Goal: Transaction & Acquisition: Purchase product/service

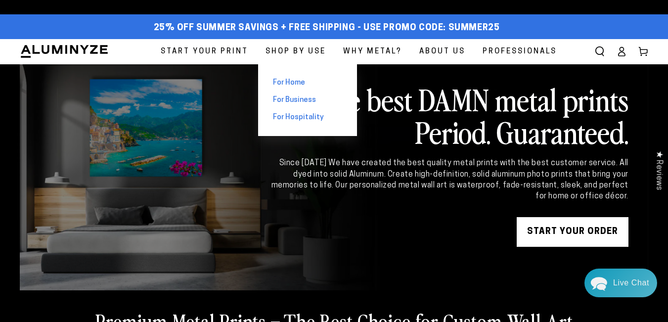
click at [290, 79] on span "For Home" at bounding box center [289, 83] width 32 height 10
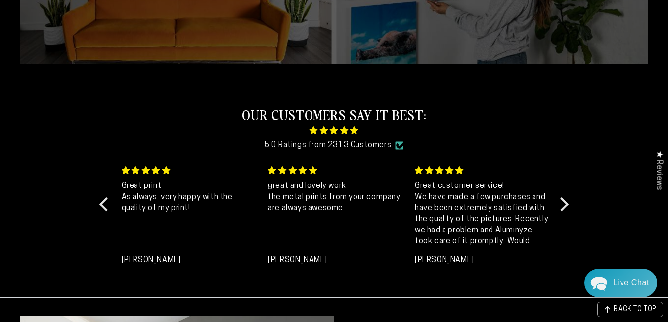
scroll to position [148, 0]
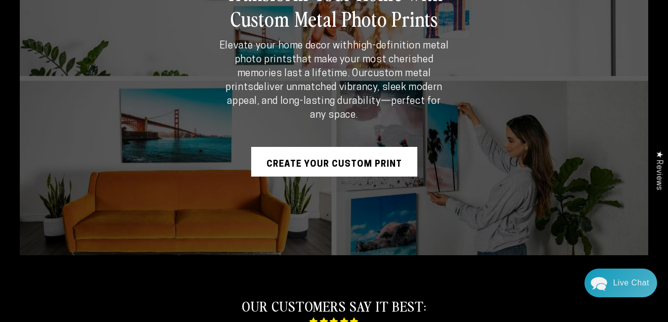
click at [327, 144] on img "POPUP Form" at bounding box center [238, 161] width 193 height 259
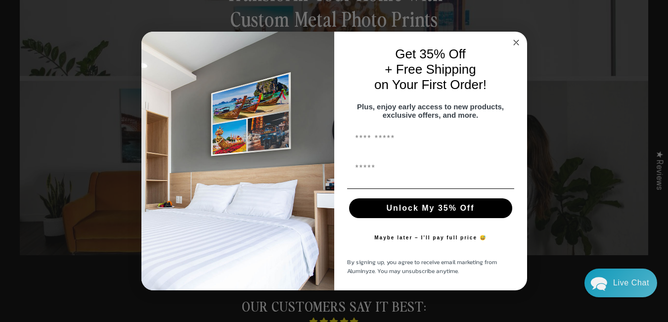
click at [519, 37] on circle "Close dialog" at bounding box center [516, 42] width 11 height 11
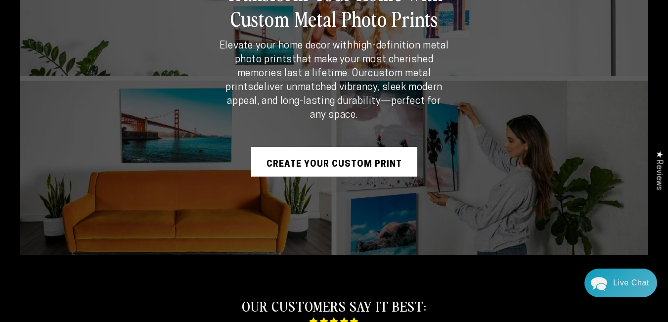
click at [299, 164] on link "Create Your Custom Print" at bounding box center [334, 162] width 166 height 30
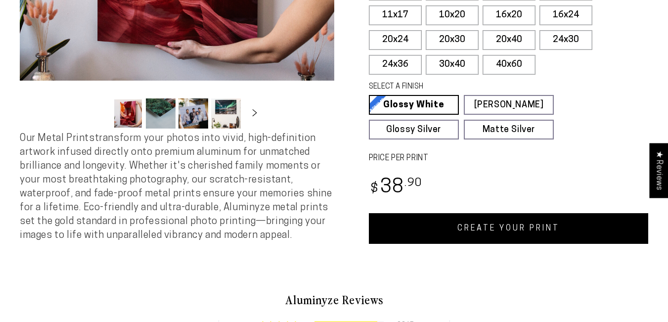
scroll to position [346, 0]
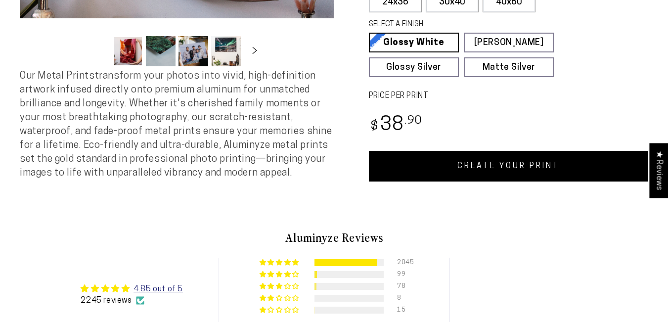
select select "**********"
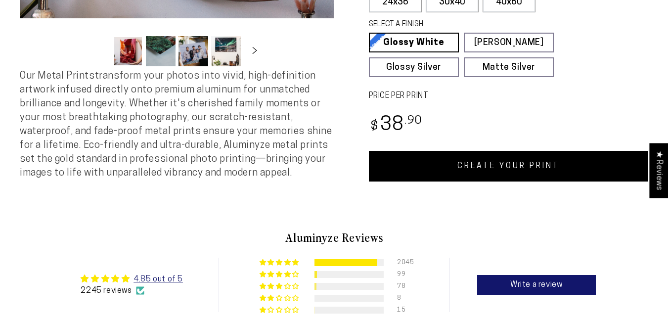
click at [475, 166] on link "CREATE YOUR PRINT" at bounding box center [509, 166] width 280 height 31
